Goal: Information Seeking & Learning: Understand process/instructions

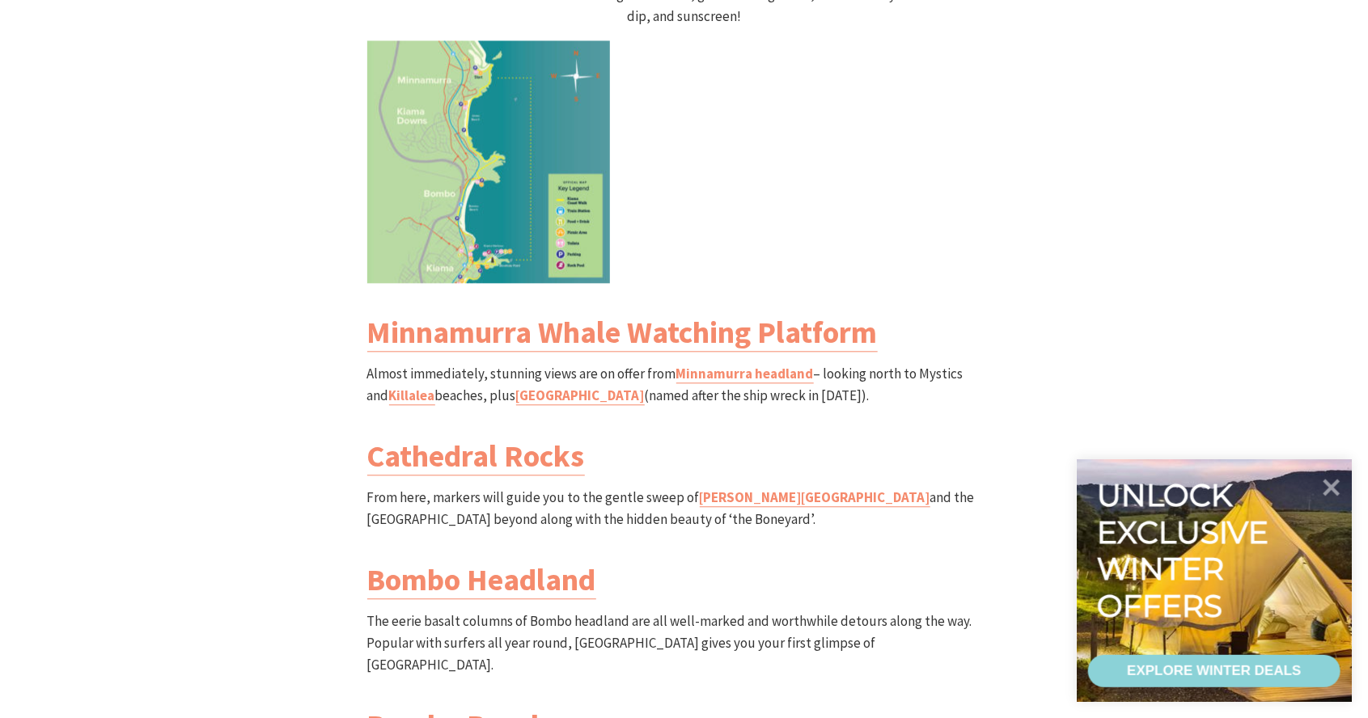
scroll to position [1805, 0]
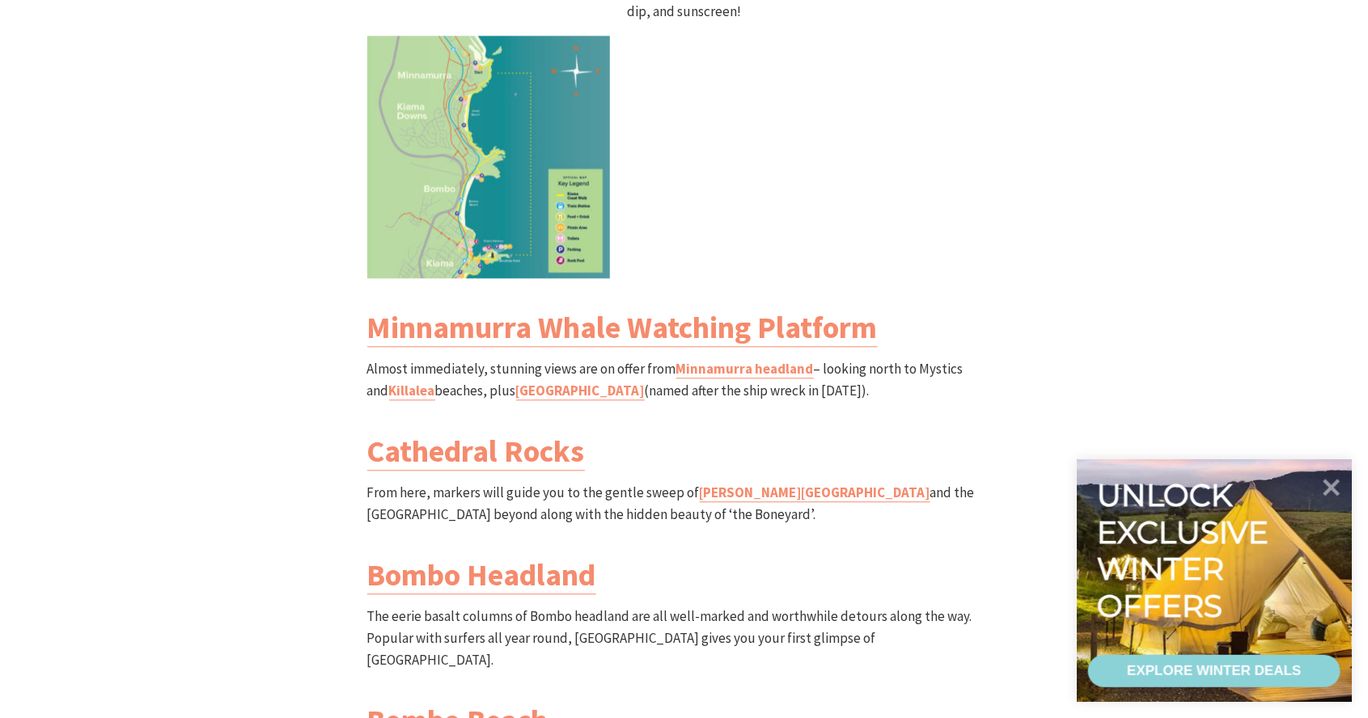
click at [505, 185] on img at bounding box center [488, 157] width 243 height 243
click at [507, 188] on img at bounding box center [488, 157] width 243 height 243
click at [537, 173] on img at bounding box center [488, 157] width 243 height 243
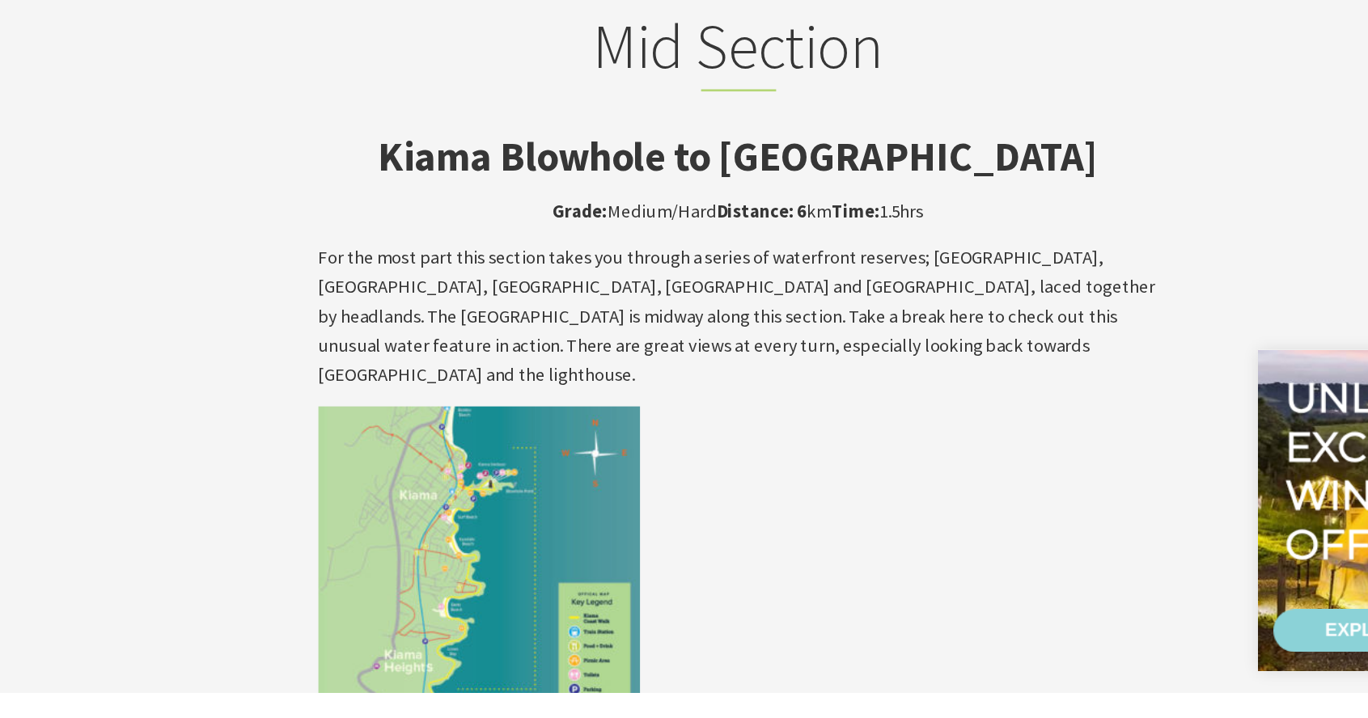
scroll to position [2536, 0]
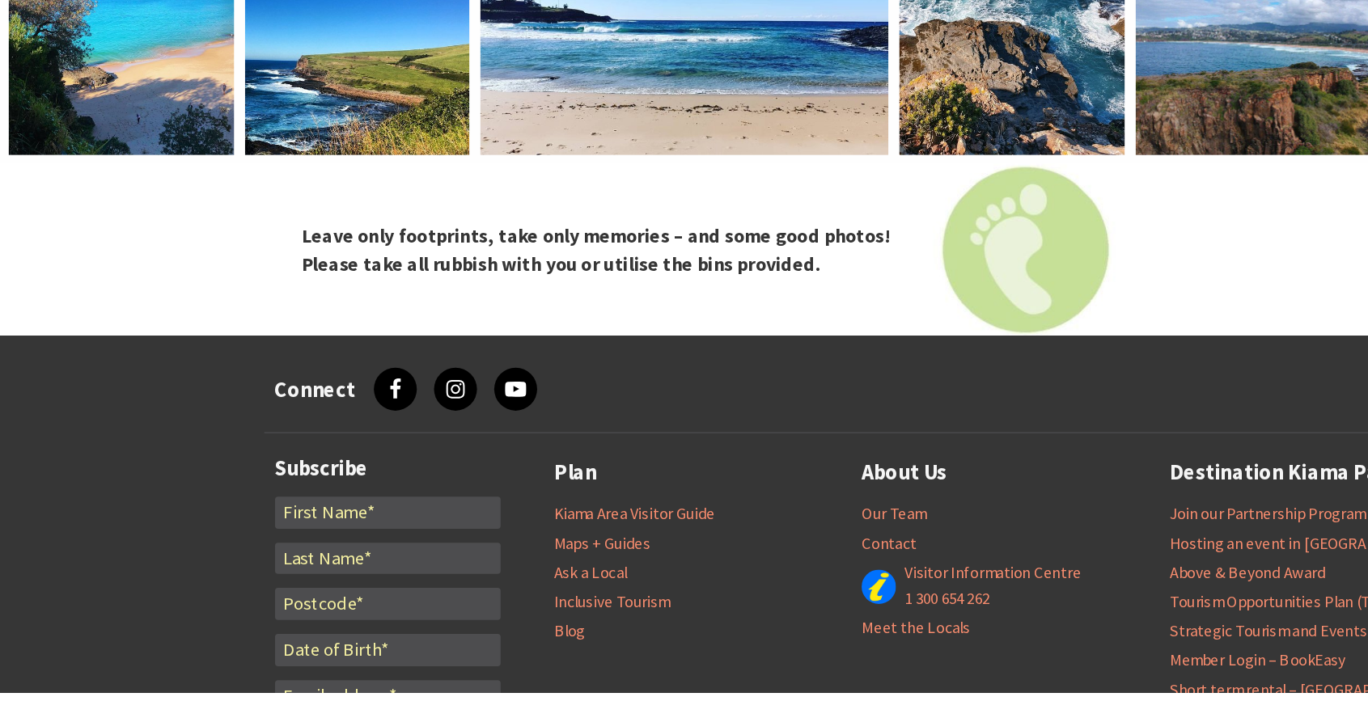
scroll to position [6566, 0]
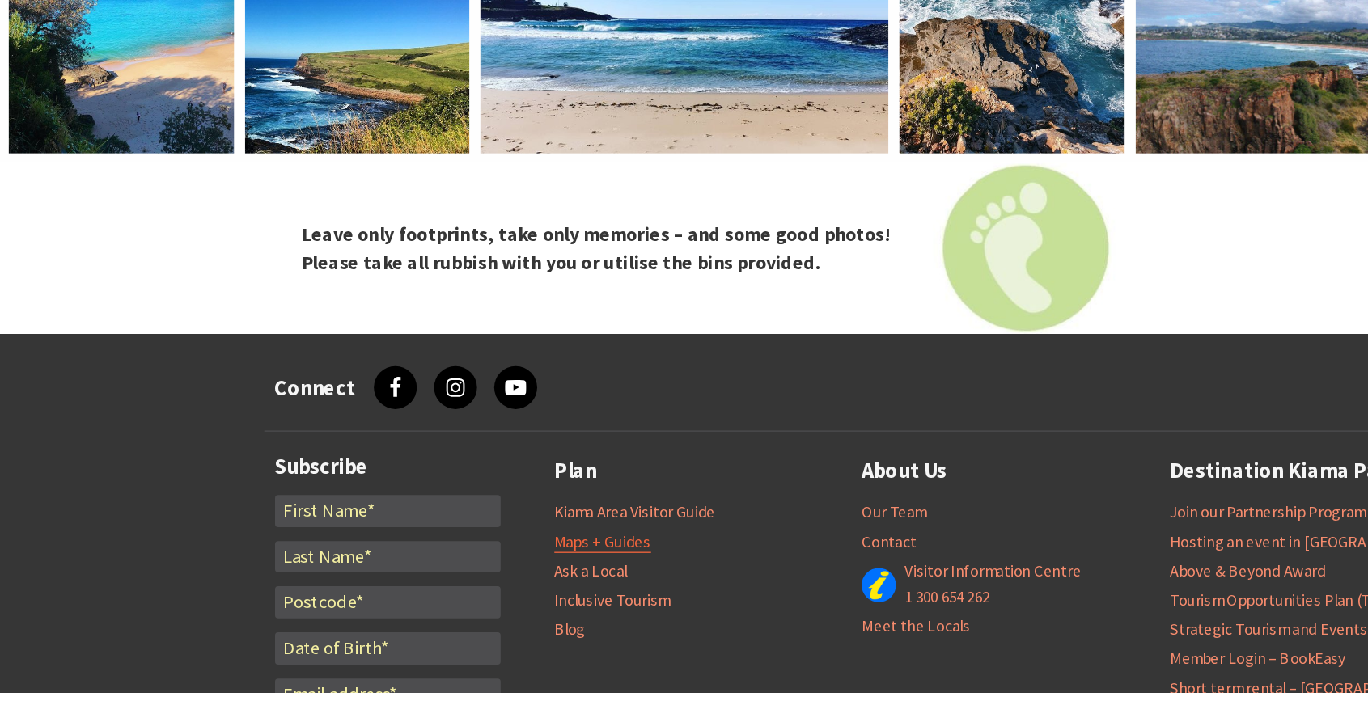
click at [464, 597] on link "Maps + Guides" at bounding box center [453, 605] width 73 height 16
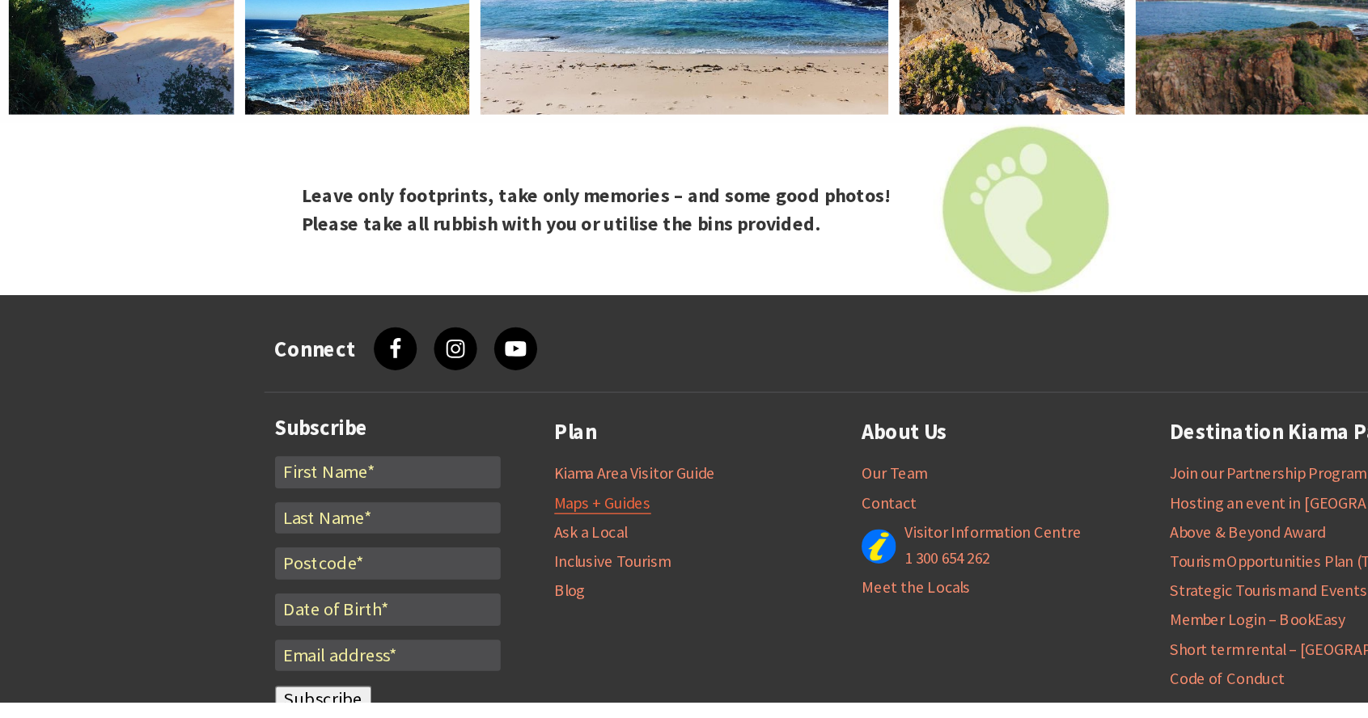
scroll to position [6662, 0]
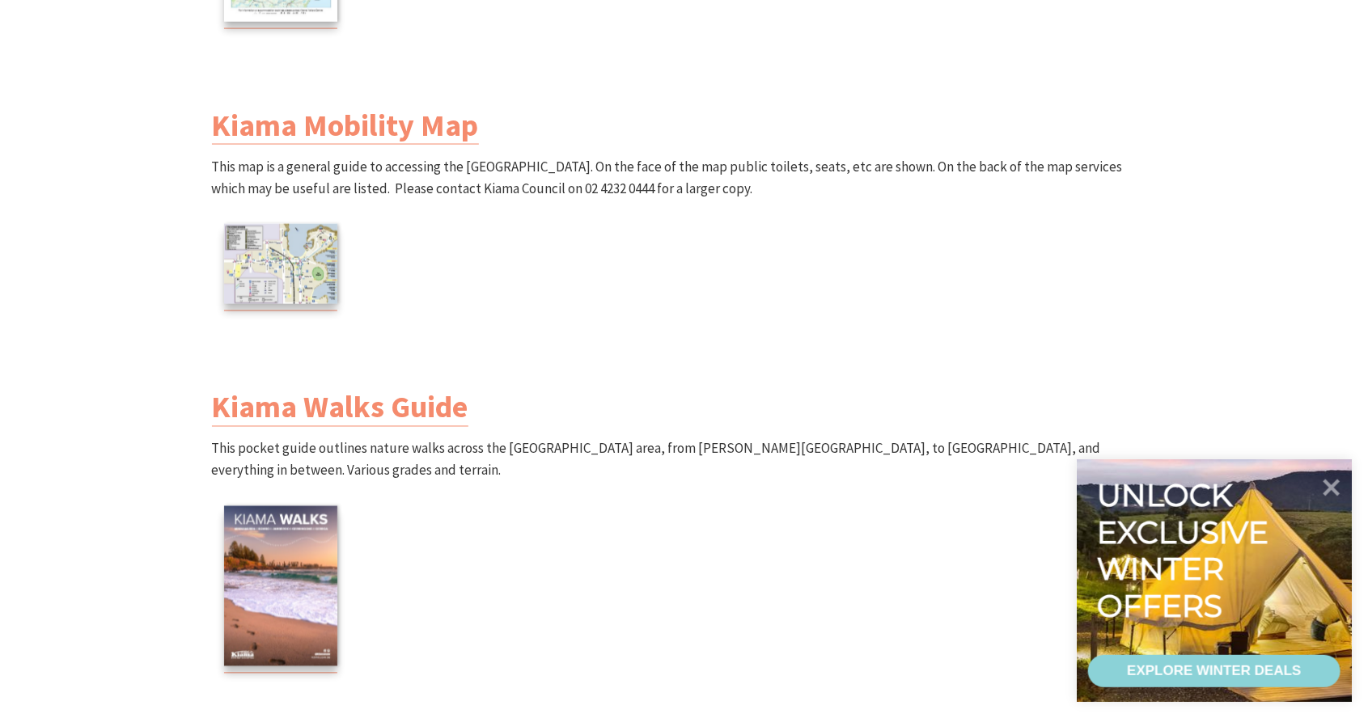
scroll to position [1304, 0]
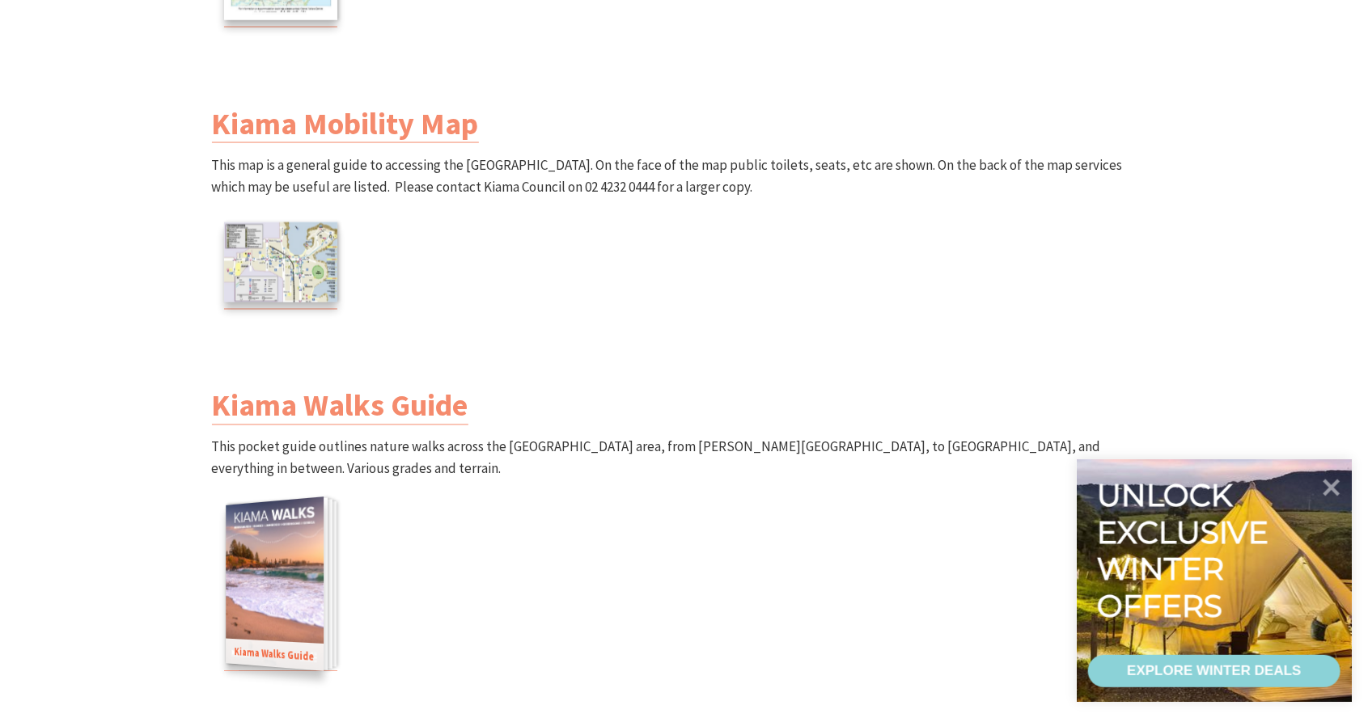
click at [283, 616] on img at bounding box center [275, 584] width 98 height 174
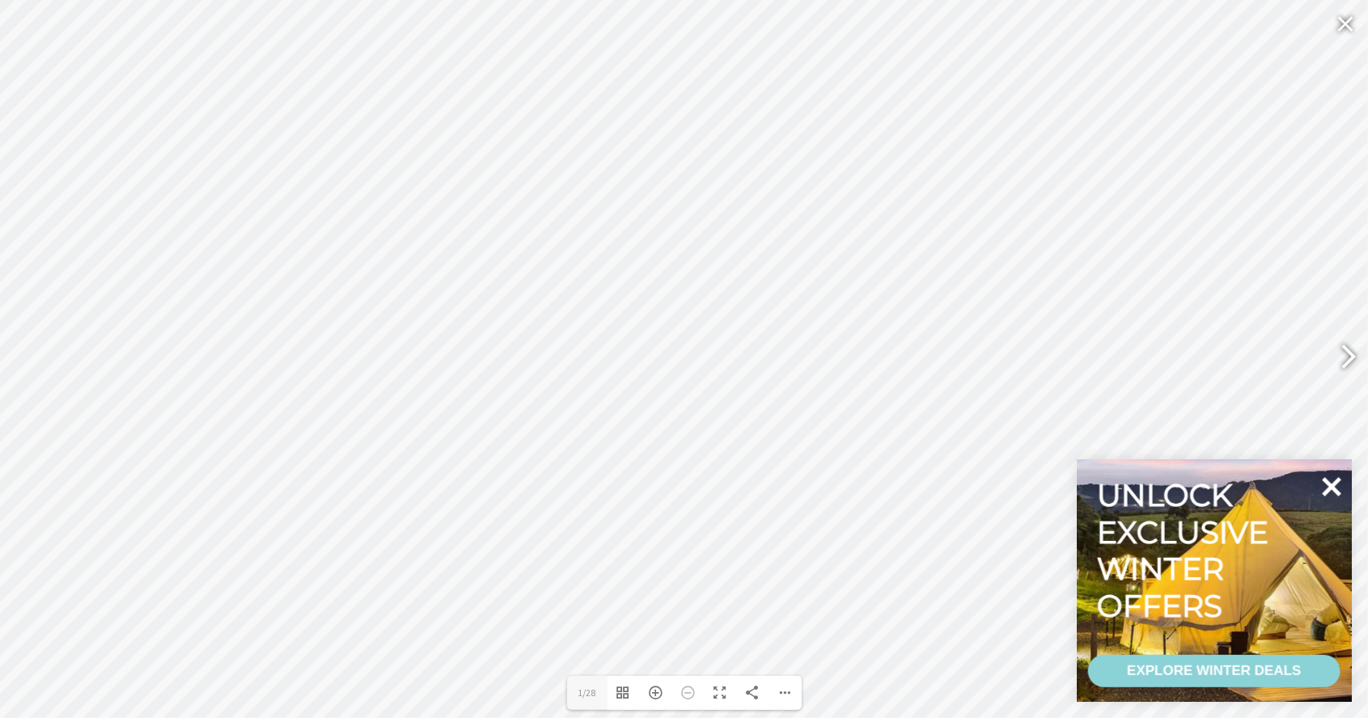
click at [1327, 497] on icon at bounding box center [1332, 486] width 19 height 19
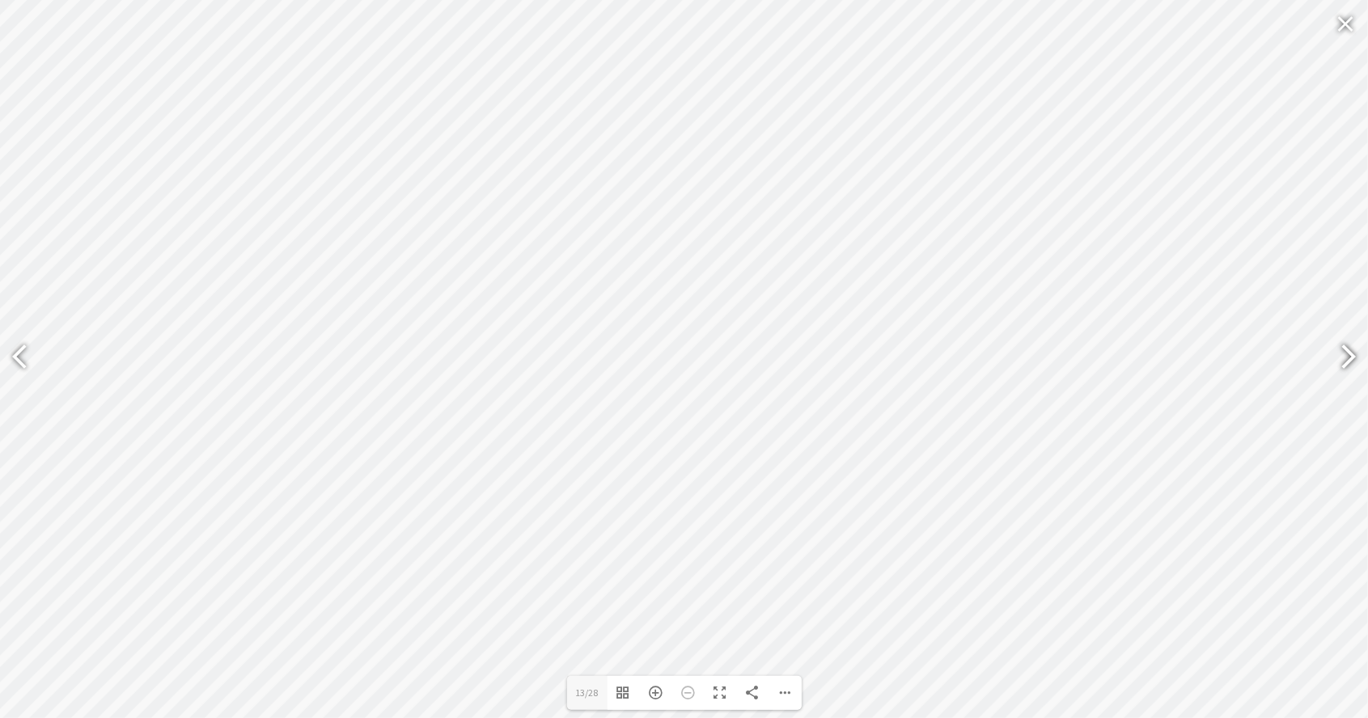
click at [1327, 388] on div at bounding box center [1341, 358] width 37 height 59
click at [1334, 388] on div at bounding box center [1341, 358] width 37 height 59
click at [1331, 388] on div at bounding box center [1341, 358] width 37 height 59
click at [37, 386] on div at bounding box center [26, 358] width 37 height 59
click at [1332, 388] on div at bounding box center [1341, 358] width 37 height 59
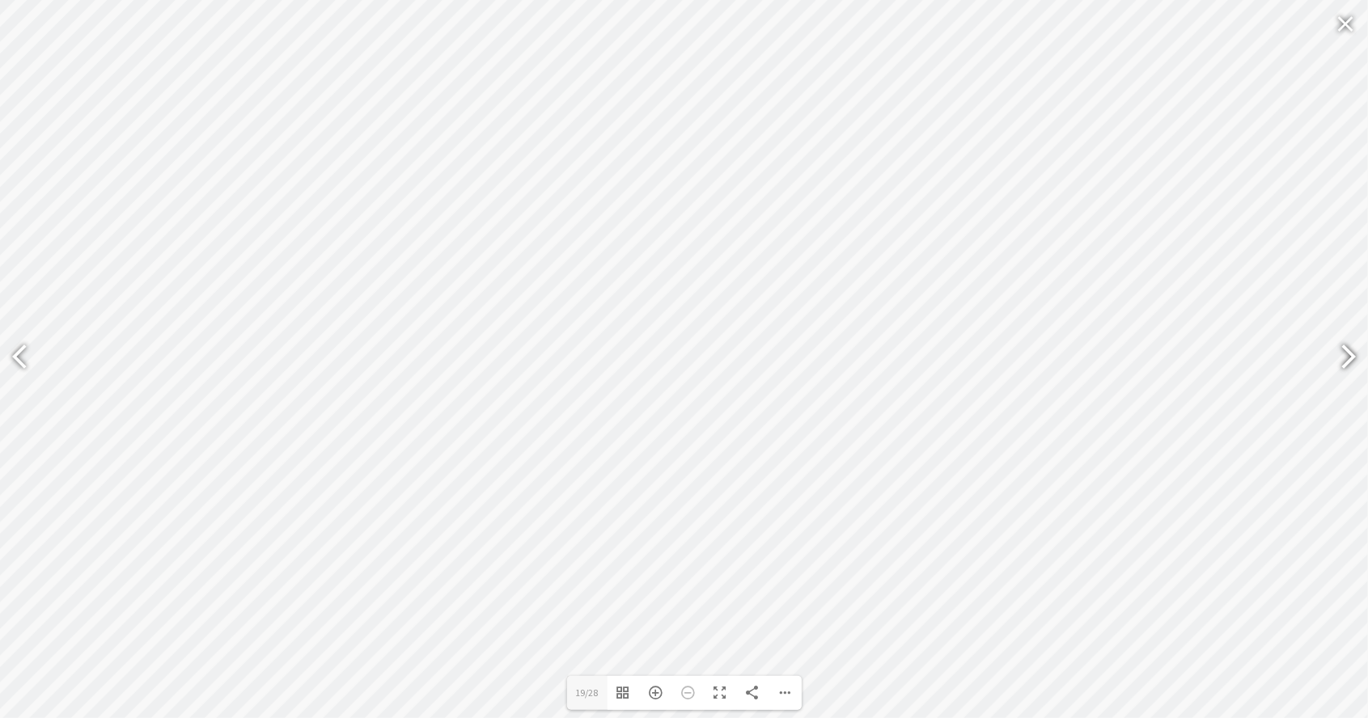
click at [1326, 388] on div at bounding box center [1341, 358] width 37 height 59
click at [1336, 388] on div at bounding box center [1341, 358] width 37 height 59
click at [1343, 380] on div at bounding box center [1341, 358] width 37 height 59
click at [1334, 385] on div at bounding box center [1341, 358] width 37 height 59
click at [3, 393] on div at bounding box center [20, 359] width 40 height 81
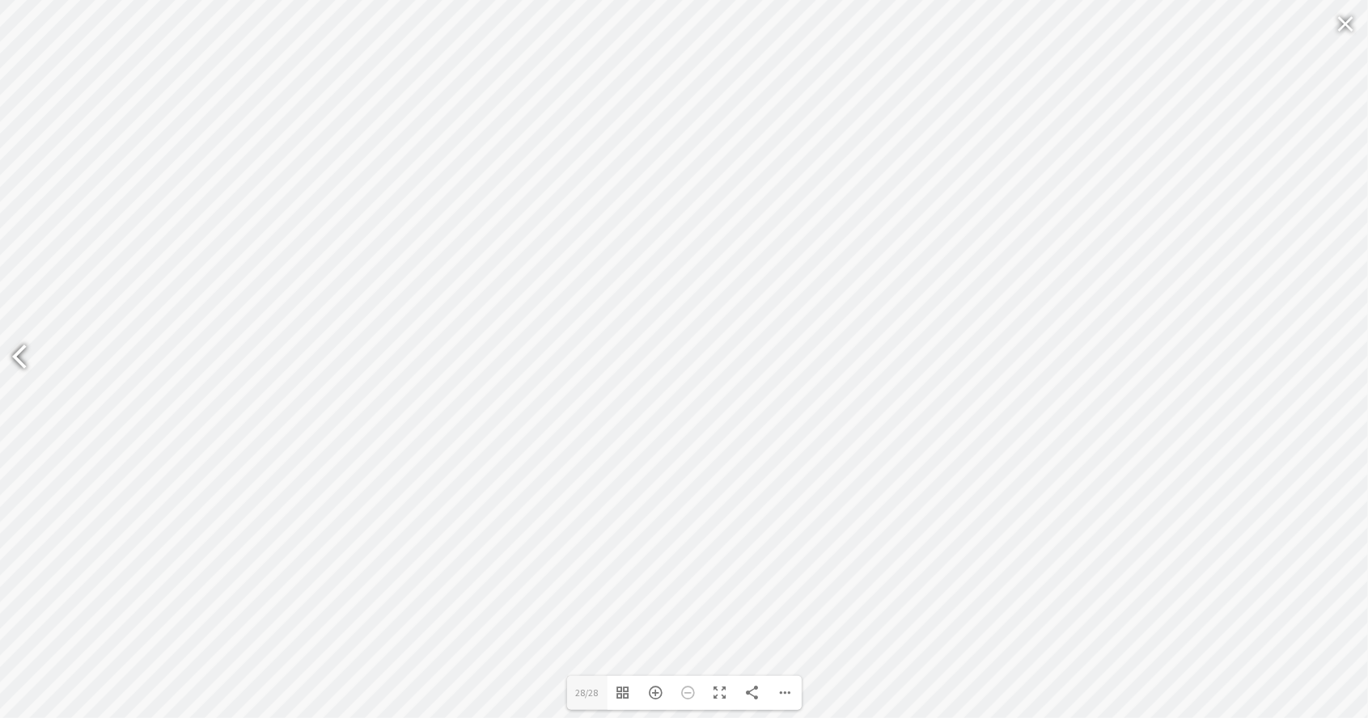
type input "26"
